Goal: Task Accomplishment & Management: Complete application form

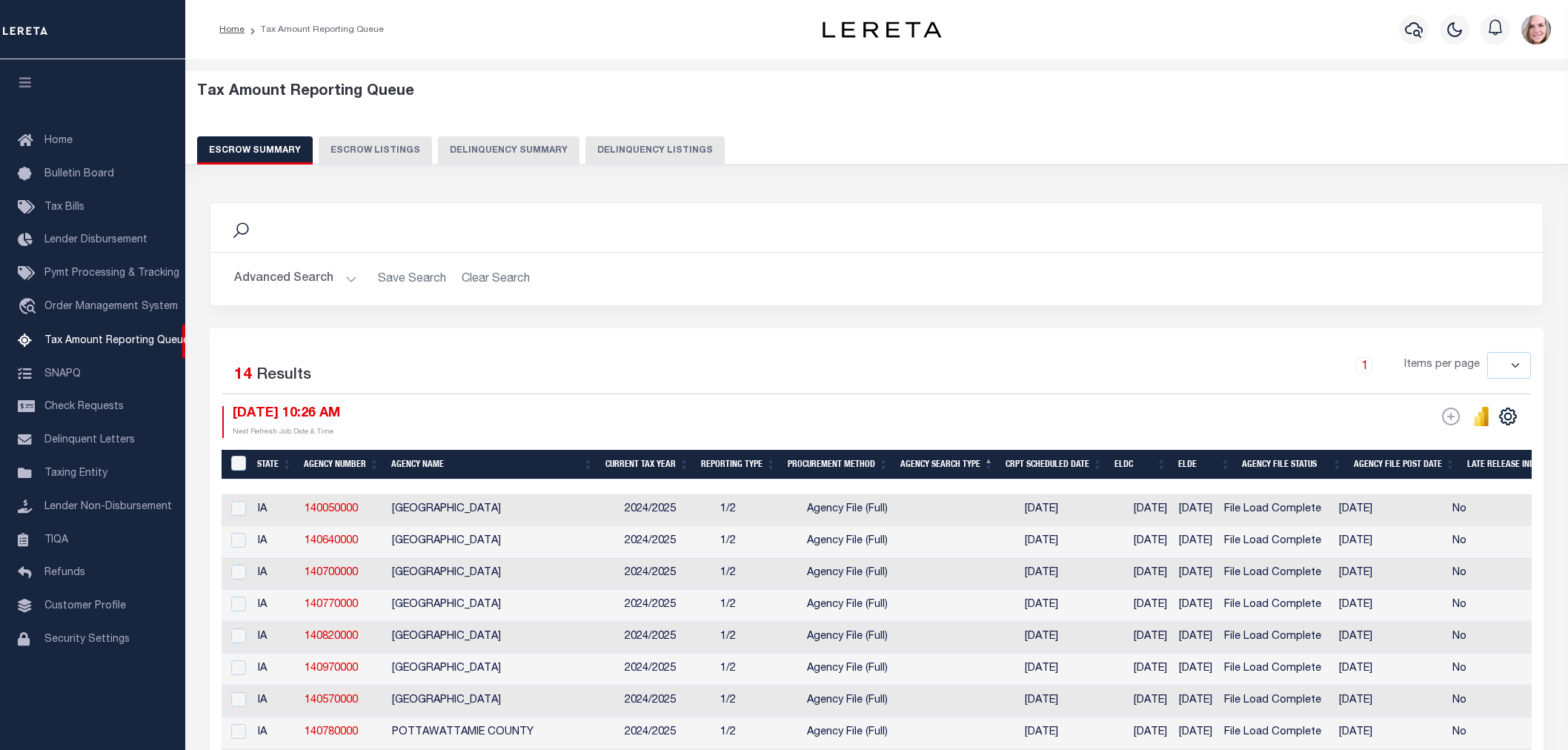
select select
select select "100"
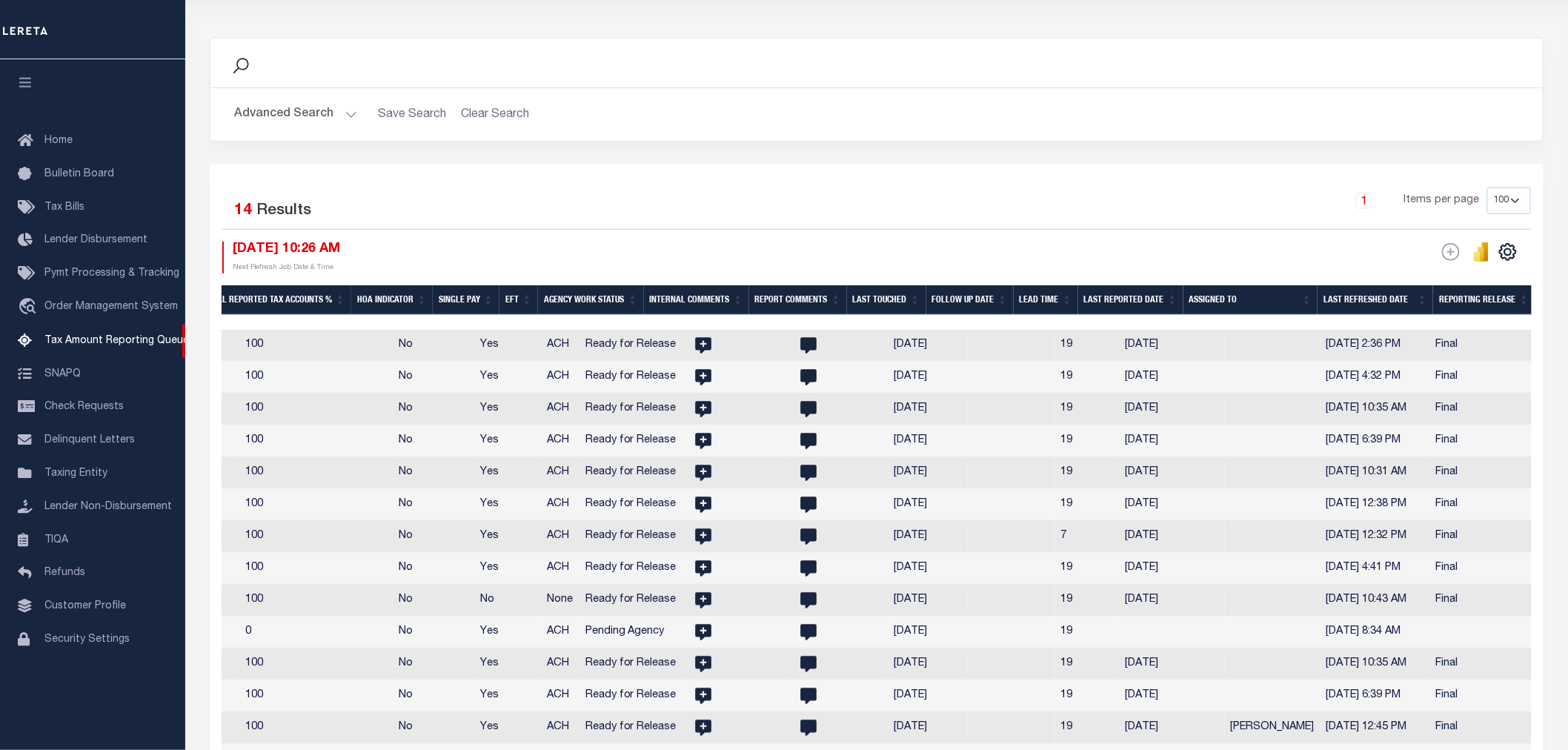
scroll to position [0, 1738]
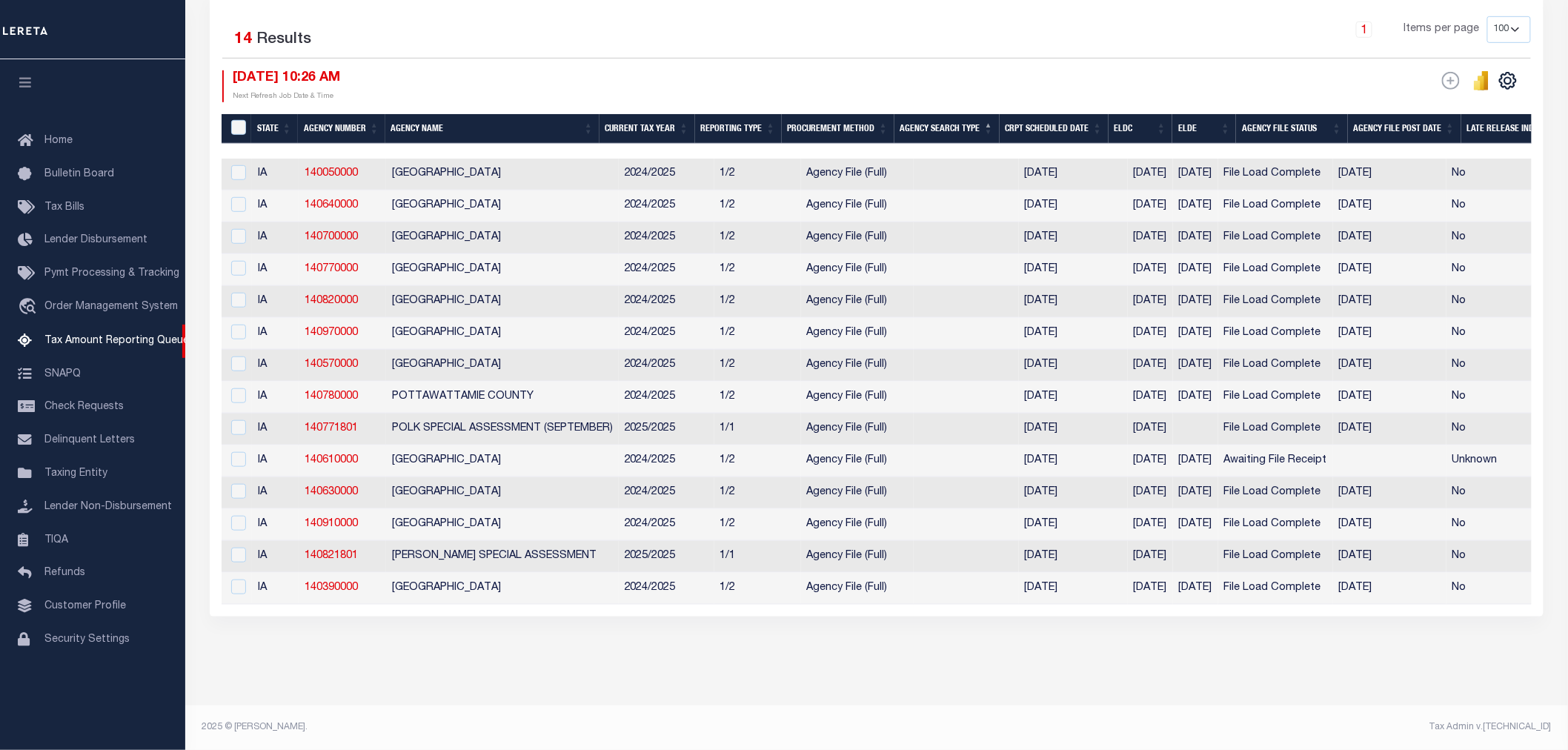
click at [336, 114] on th "Agency Number" at bounding box center [342, 129] width 88 height 31
click at [315, 232] on link "140570000" at bounding box center [331, 237] width 54 height 11
checkbox input "true"
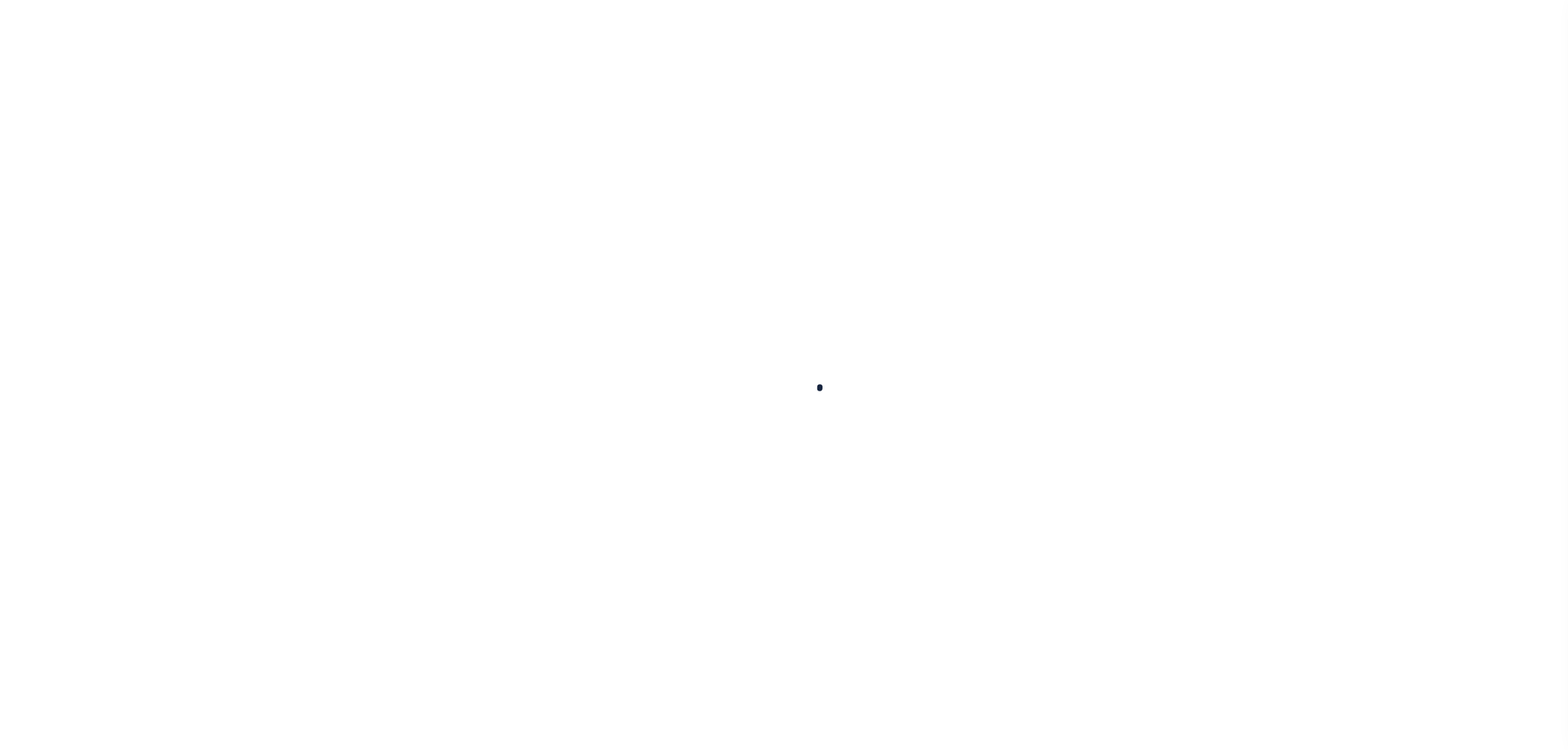
select select
checkbox input "false"
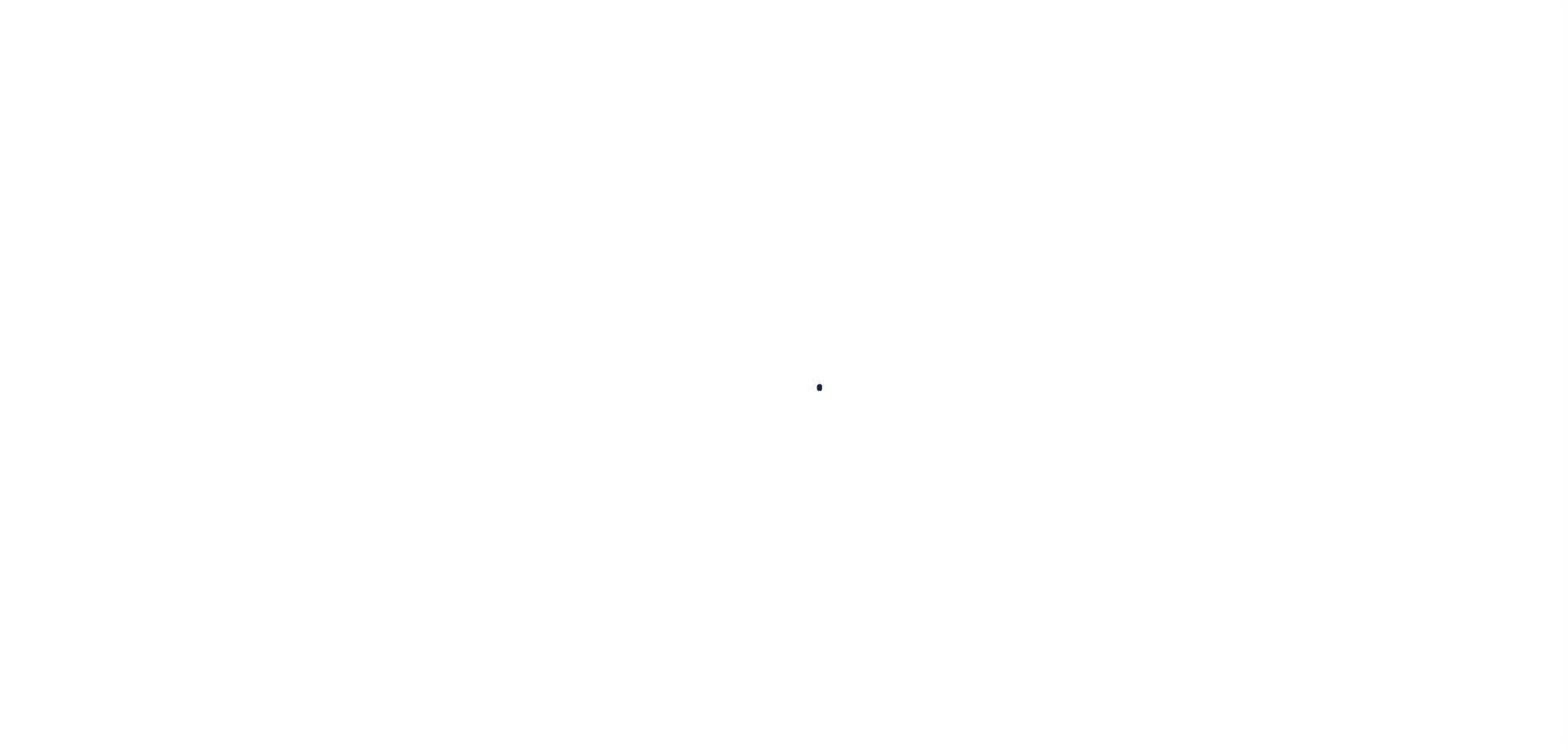
checkbox input "false"
type input "1911300000"
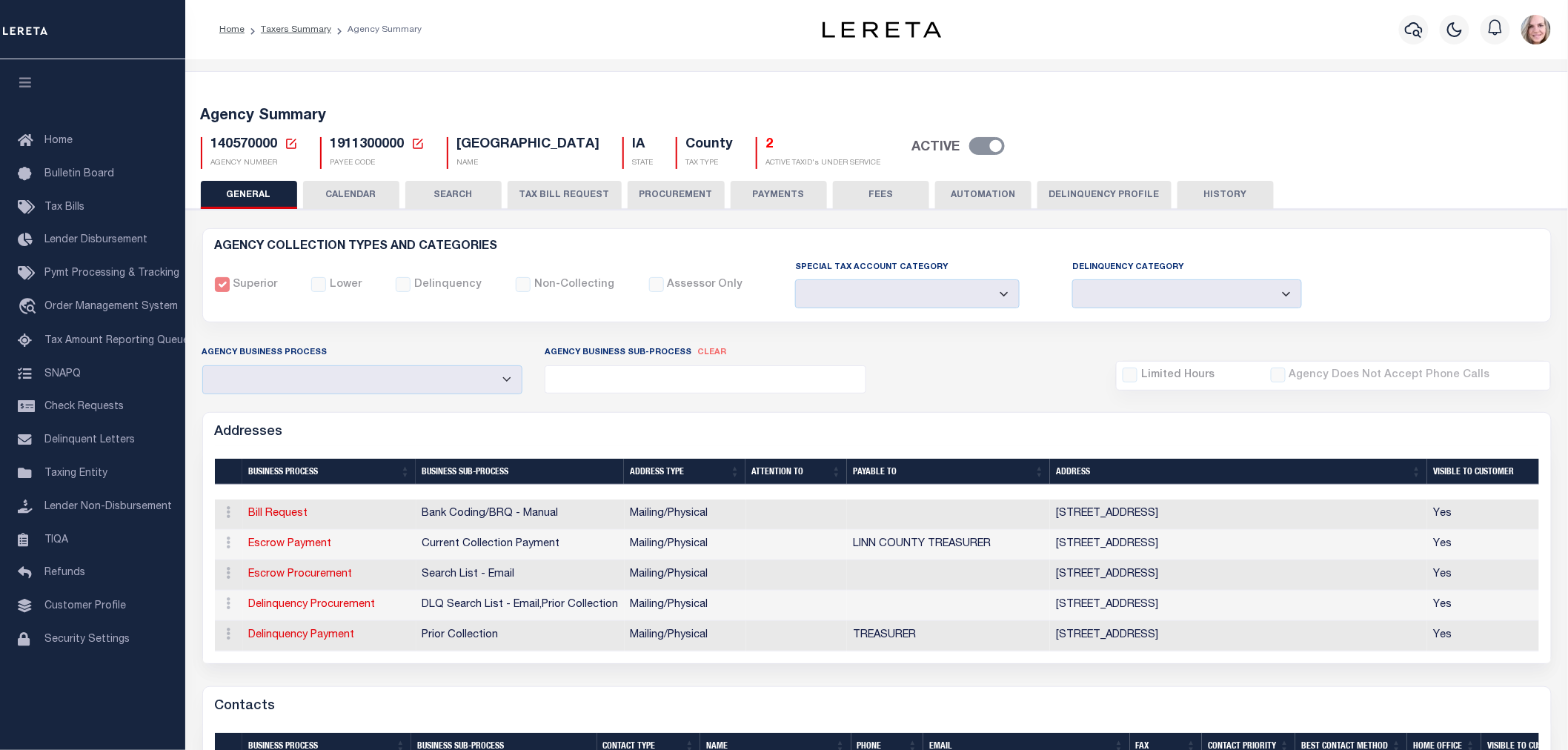
click at [353, 190] on button "CALENDAR" at bounding box center [351, 195] width 97 height 28
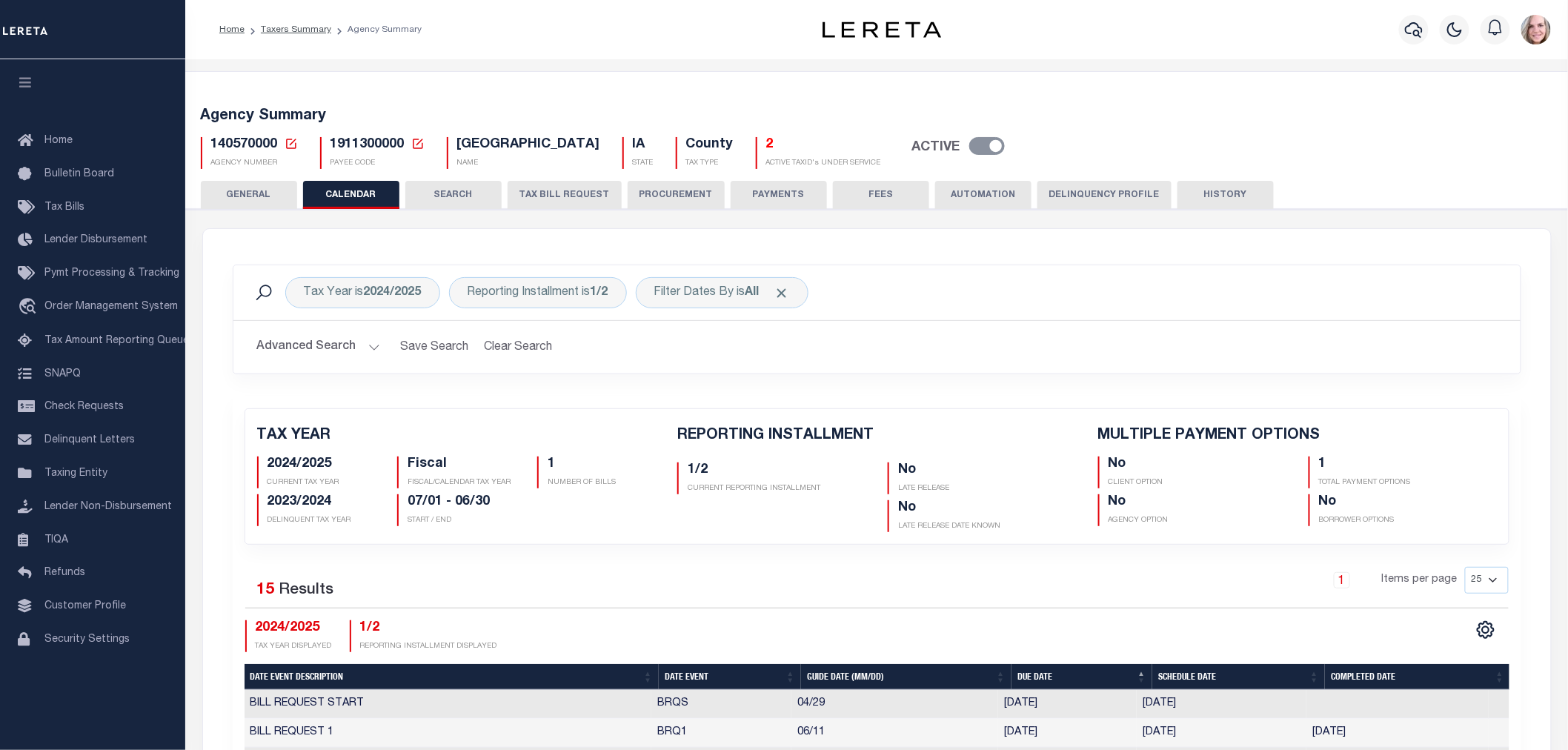
checkbox input "false"
type input "1"
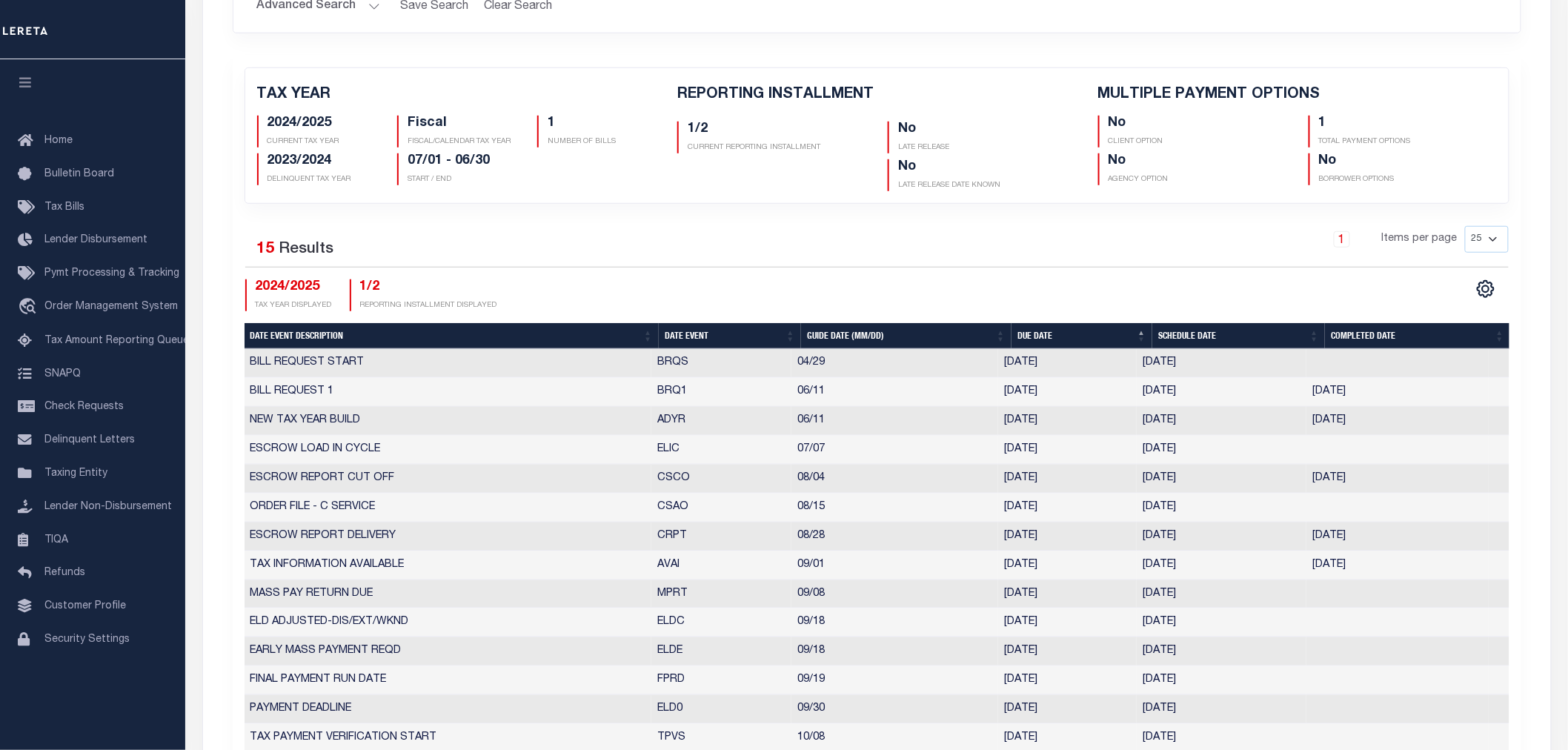
scroll to position [411, 0]
